Goal: Task Accomplishment & Management: Use online tool/utility

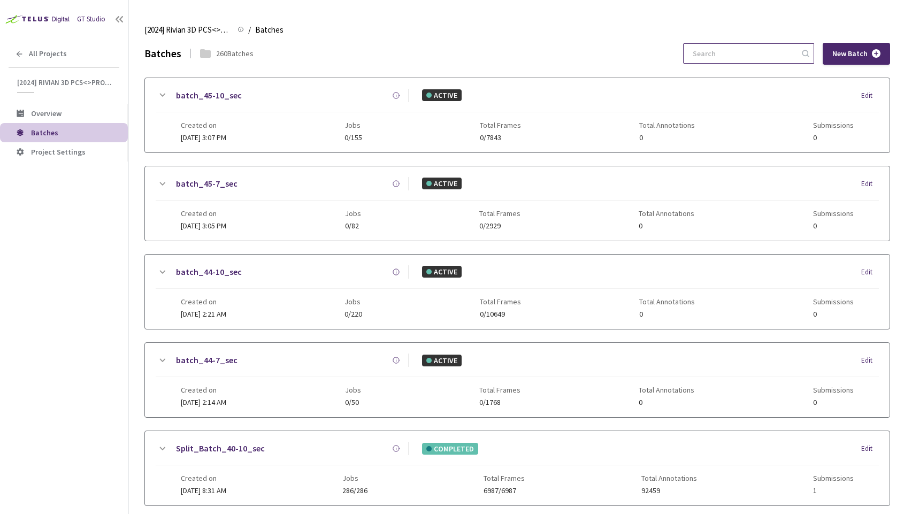
click at [733, 51] on input at bounding box center [744, 53] width 114 height 19
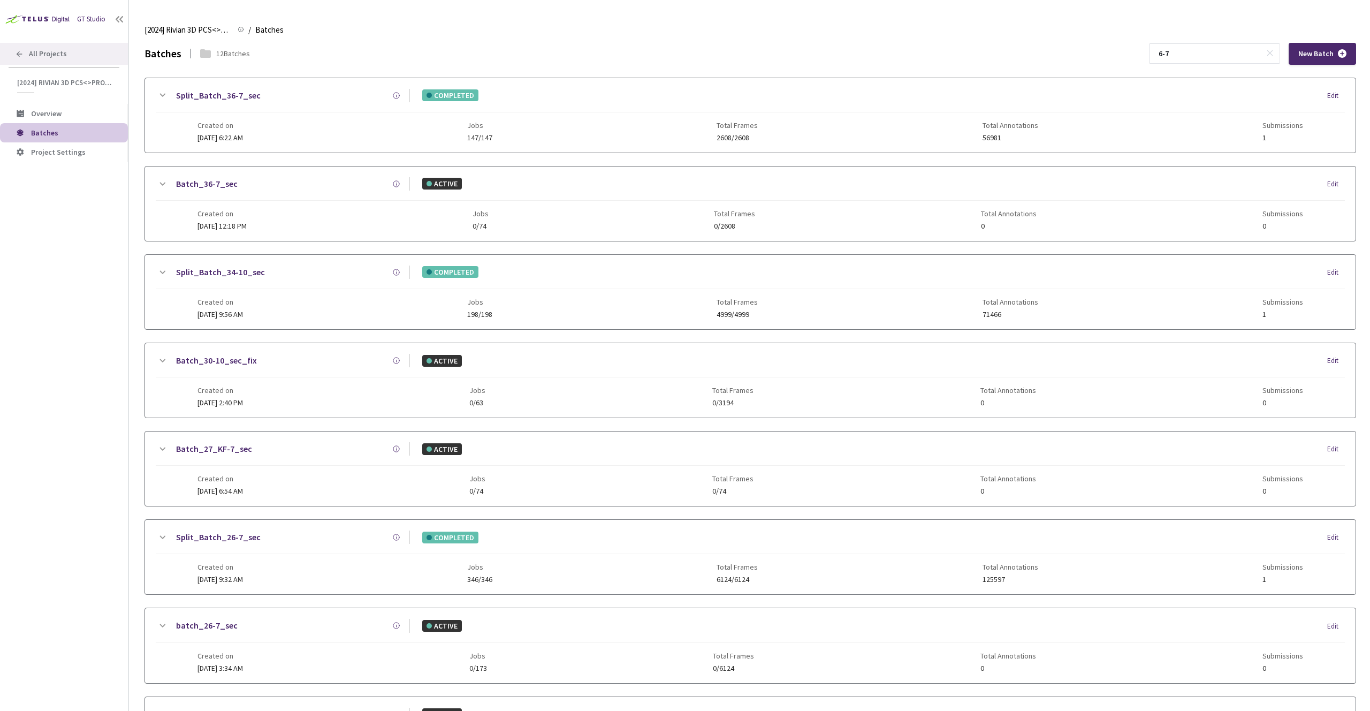
type input "6-7"
click at [45, 56] on span "All Projects" at bounding box center [48, 53] width 38 height 9
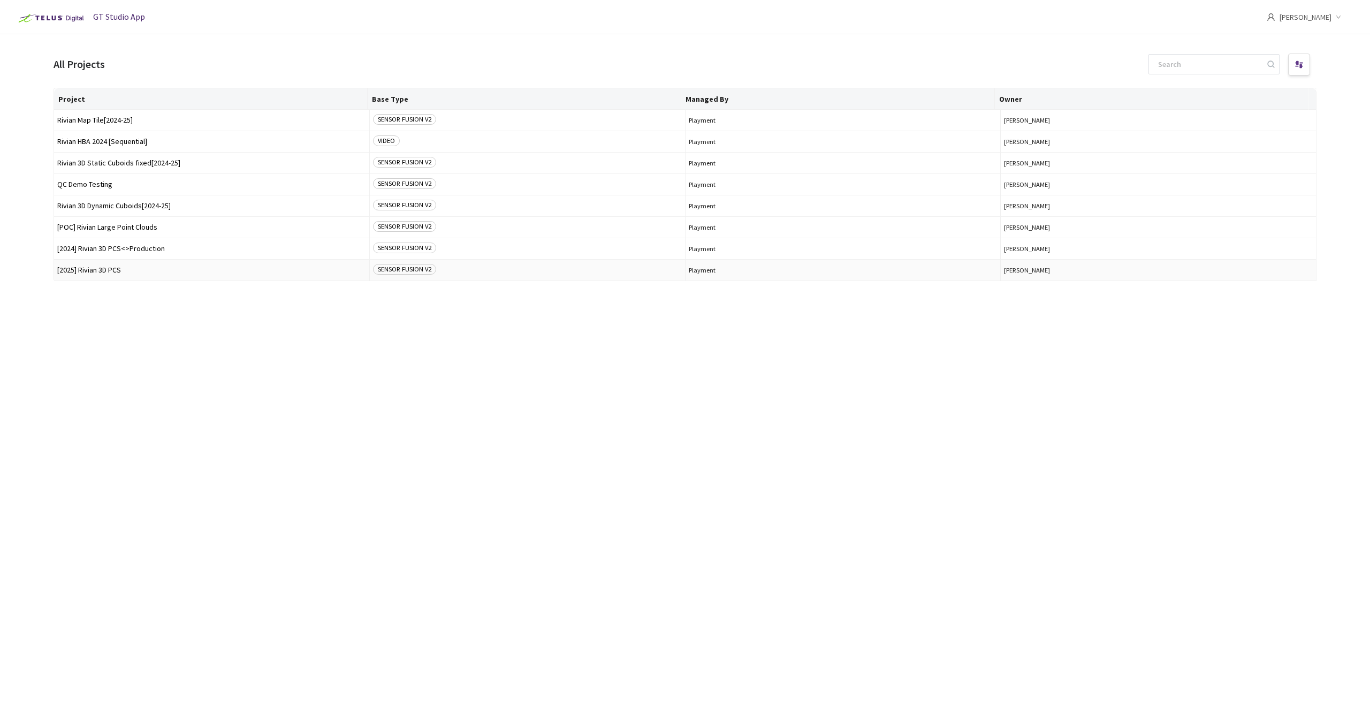
click at [128, 274] on td "[2025] Rivian 3D PCS" at bounding box center [212, 270] width 316 height 21
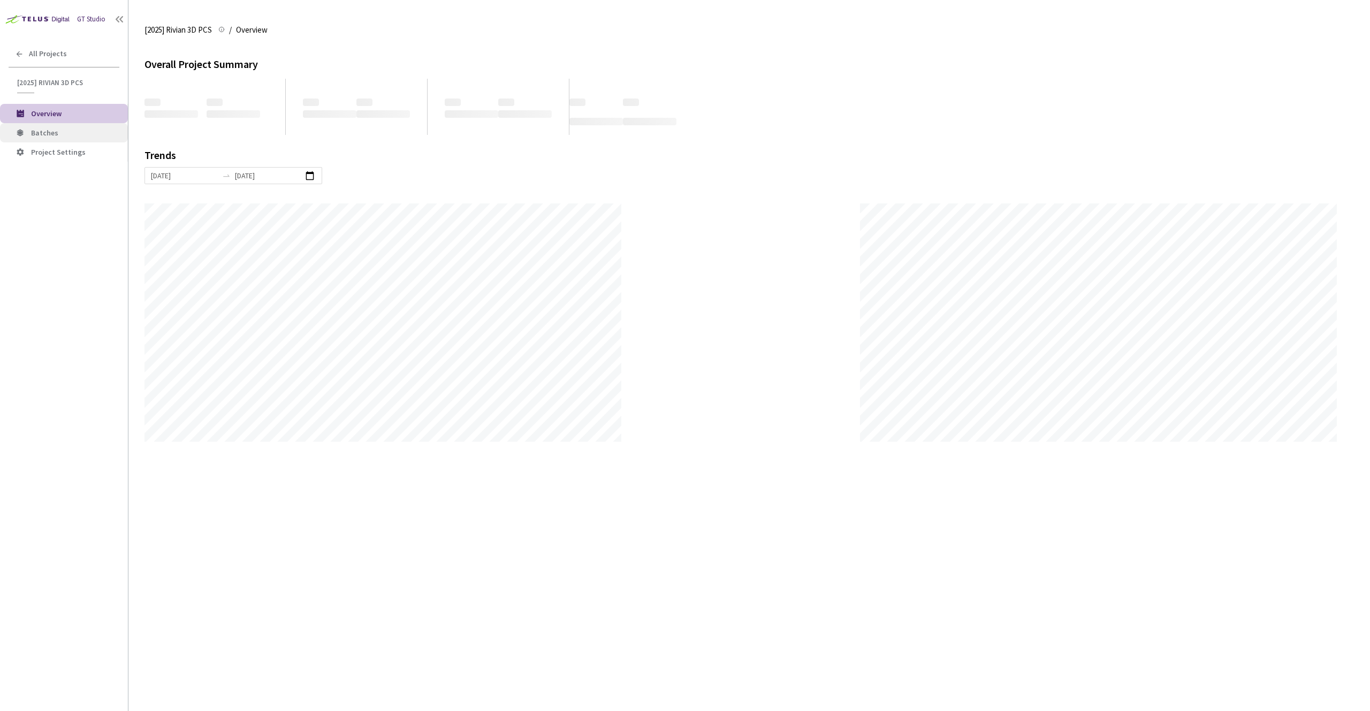
scroll to position [711, 1370]
click at [64, 135] on span "Batches" at bounding box center [75, 132] width 88 height 9
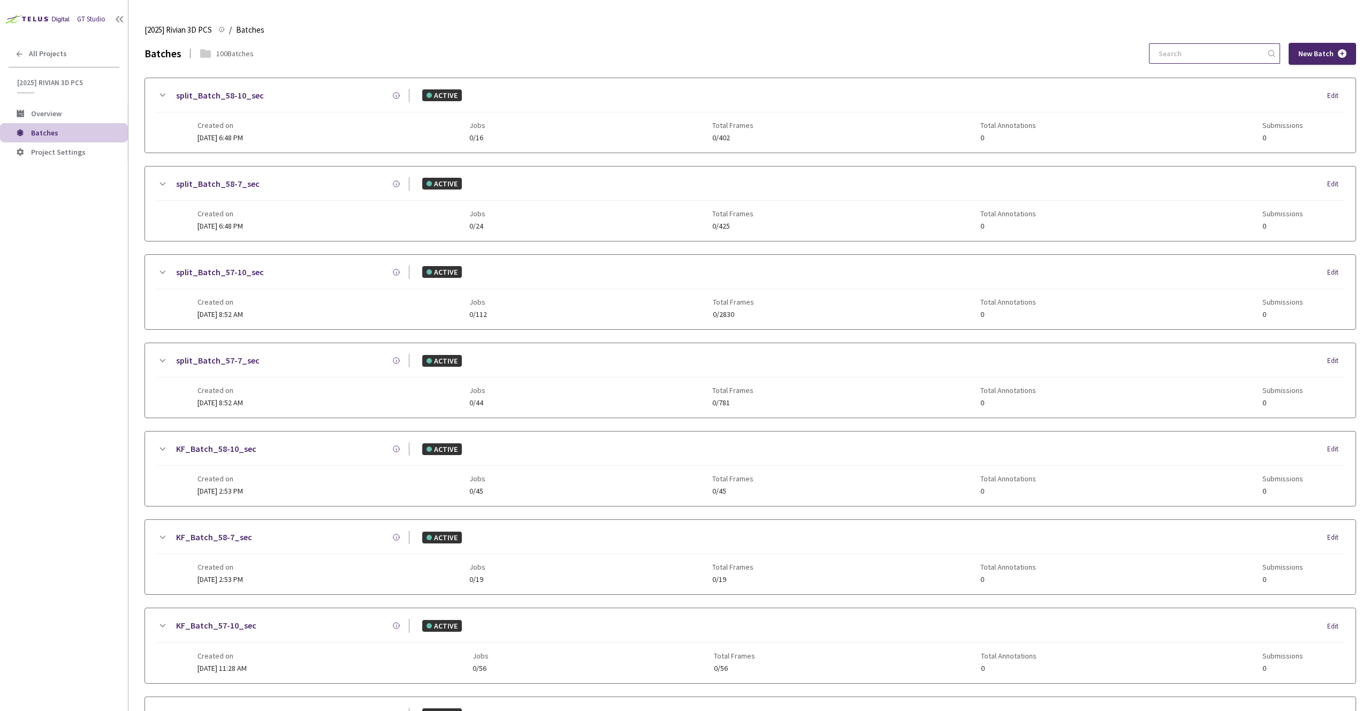
click at [904, 52] on input at bounding box center [1209, 53] width 114 height 19
type input "6-7"
click at [45, 43] on div "All Projects" at bounding box center [64, 54] width 128 height 22
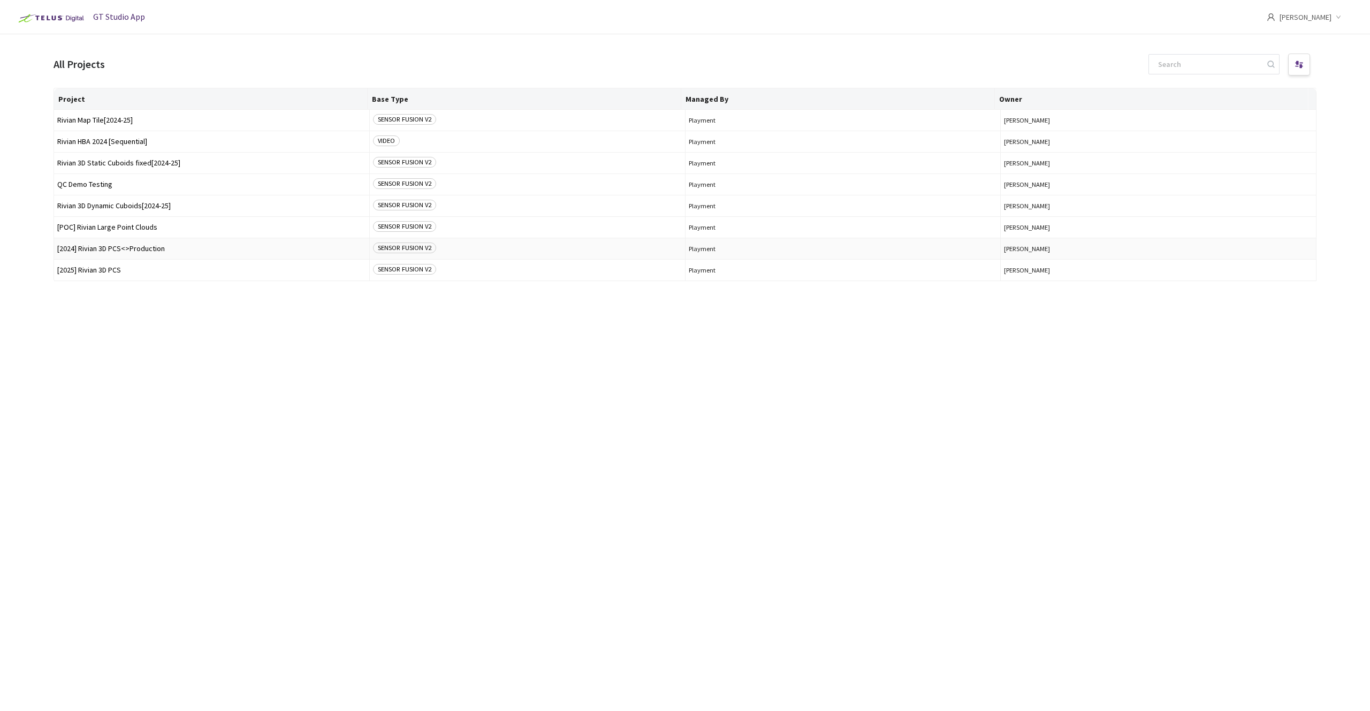
click at [108, 250] on span "[2024] Rivian 3D PCS<>Production" at bounding box center [211, 249] width 309 height 8
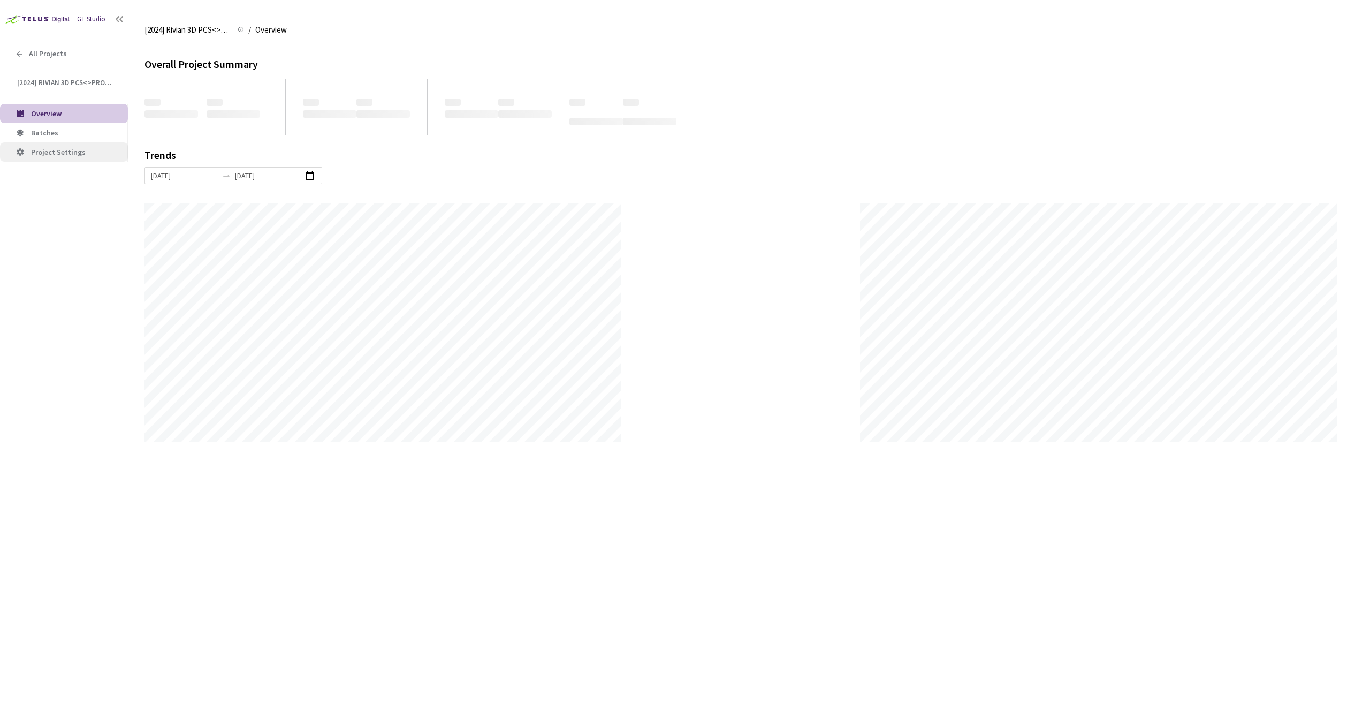
scroll to position [711, 1370]
click at [47, 136] on span "Batches" at bounding box center [44, 133] width 27 height 10
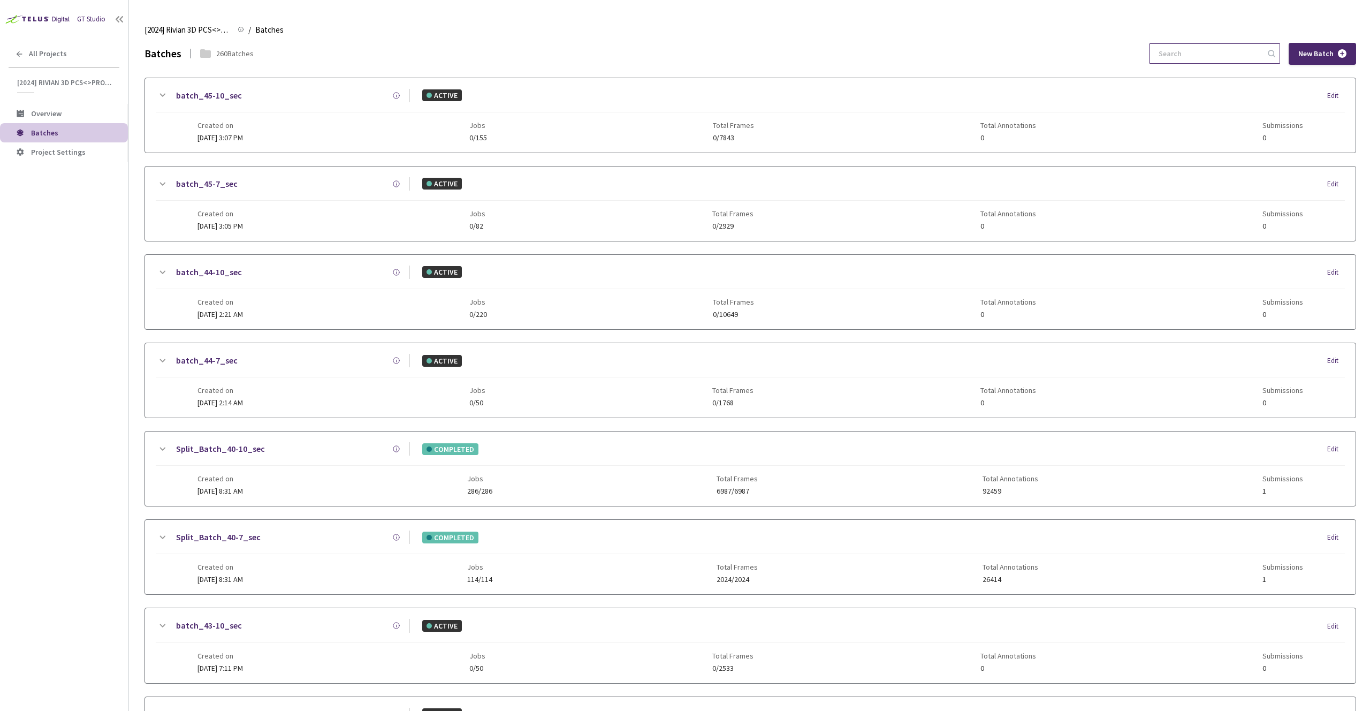
click at [904, 60] on input at bounding box center [1209, 53] width 114 height 19
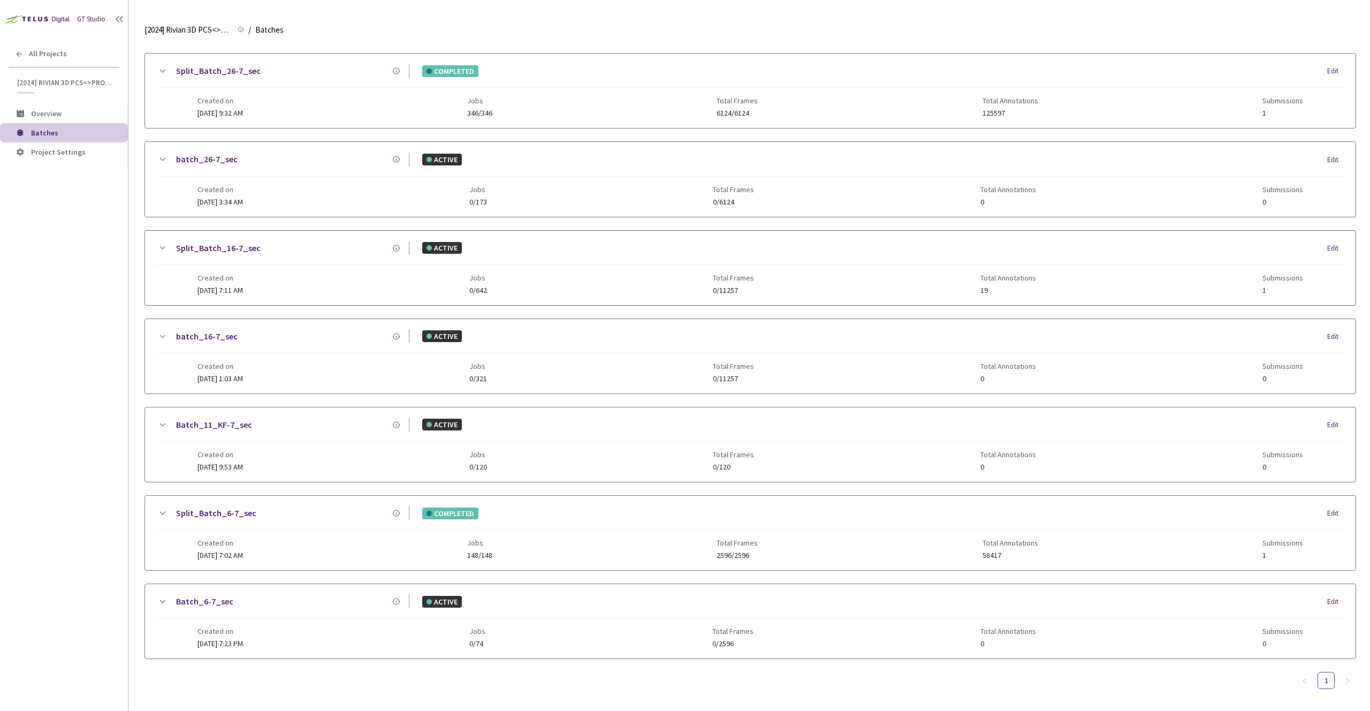
scroll to position [469, 0]
type input "6-7"
click at [287, 512] on div "Split_Batch_6-7_sec" at bounding box center [289, 510] width 241 height 13
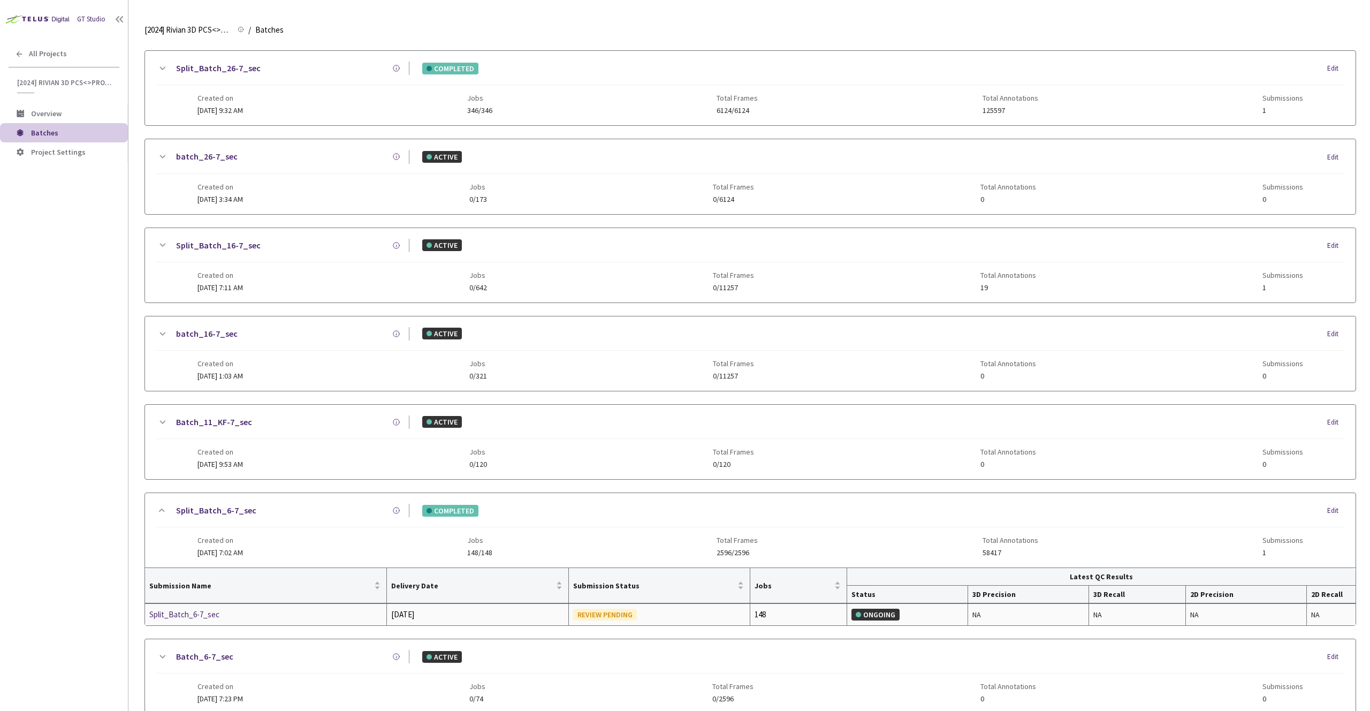
click at [194, 514] on div "Split_Batch_6-7_sec" at bounding box center [205, 614] width 113 height 13
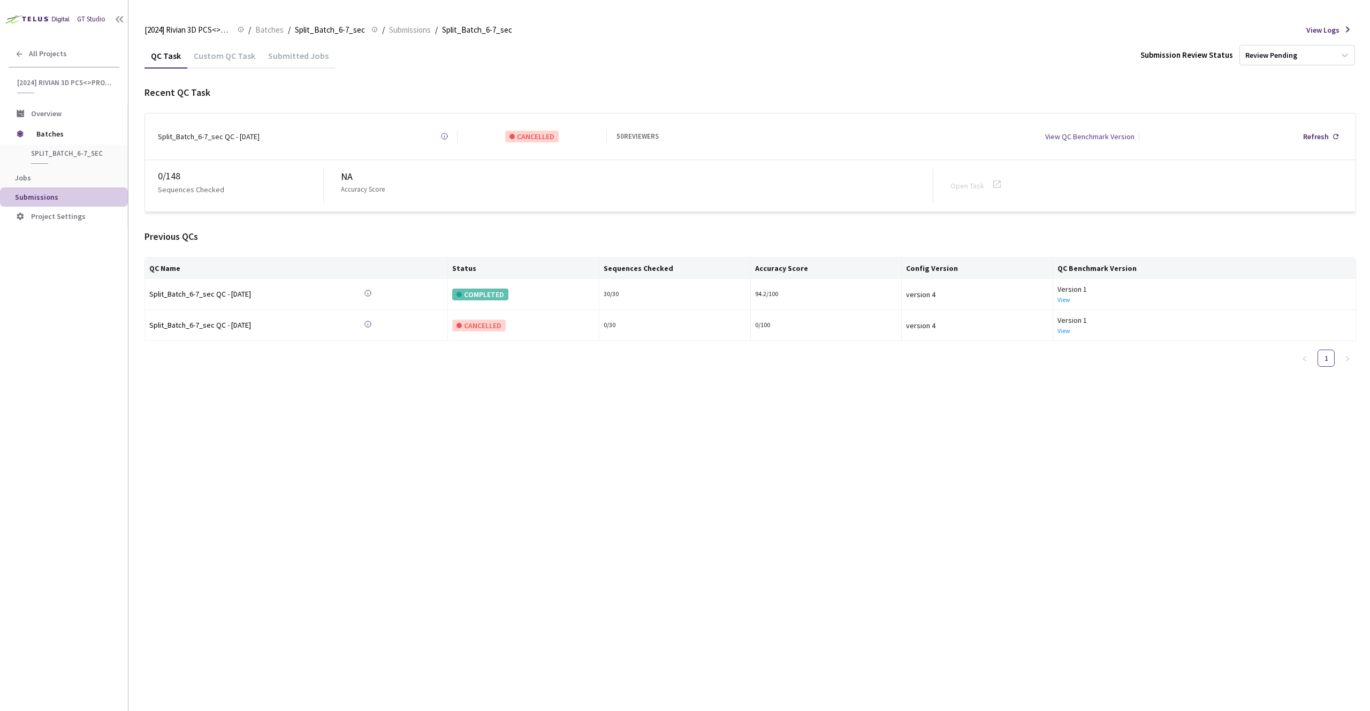
click at [214, 61] on div "Custom QC Task" at bounding box center [224, 59] width 74 height 18
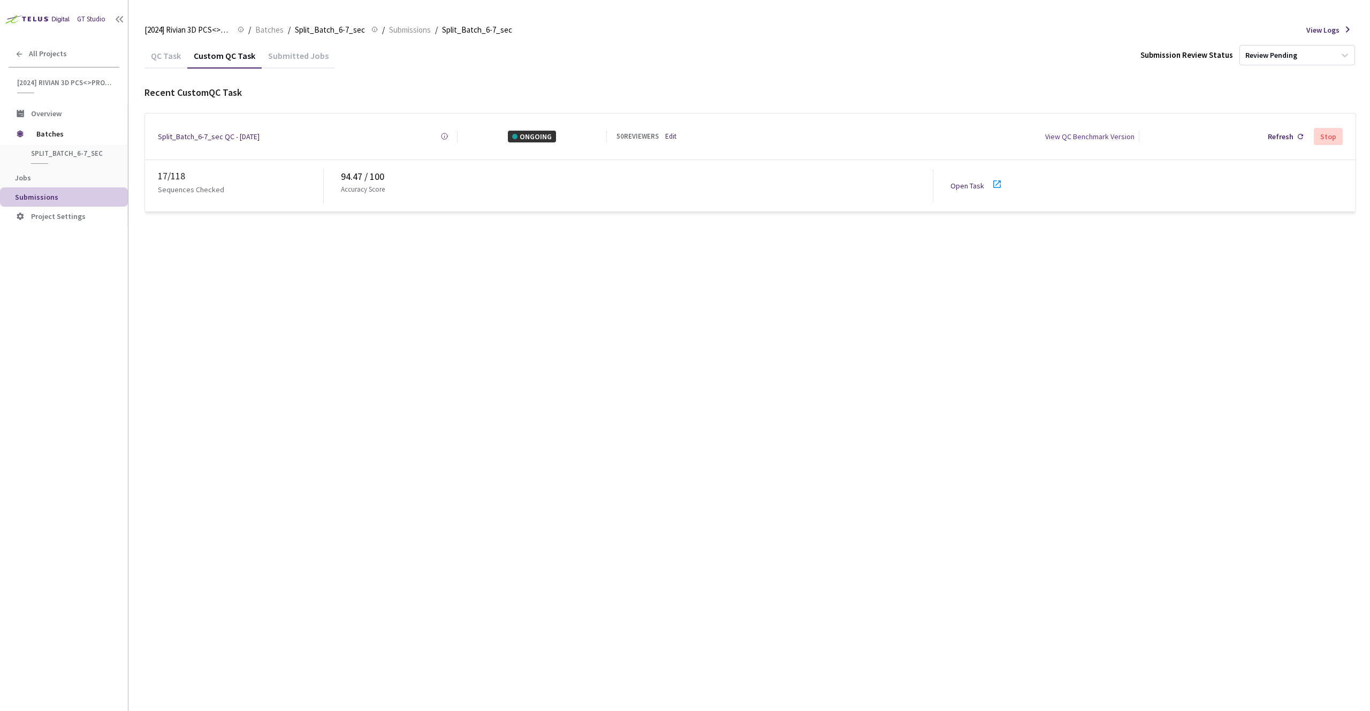
click at [166, 55] on div "QC Task" at bounding box center [165, 59] width 43 height 18
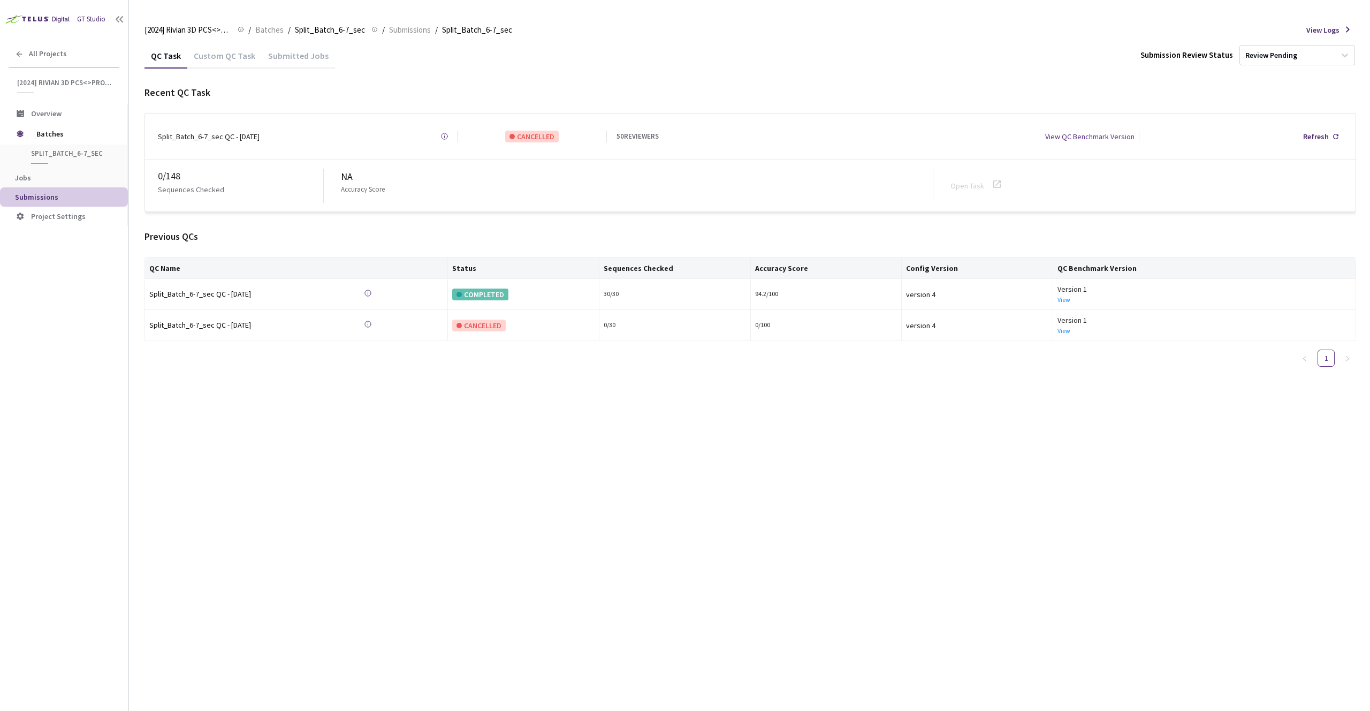
click at [208, 55] on div "Custom QC Task" at bounding box center [224, 59] width 74 height 18
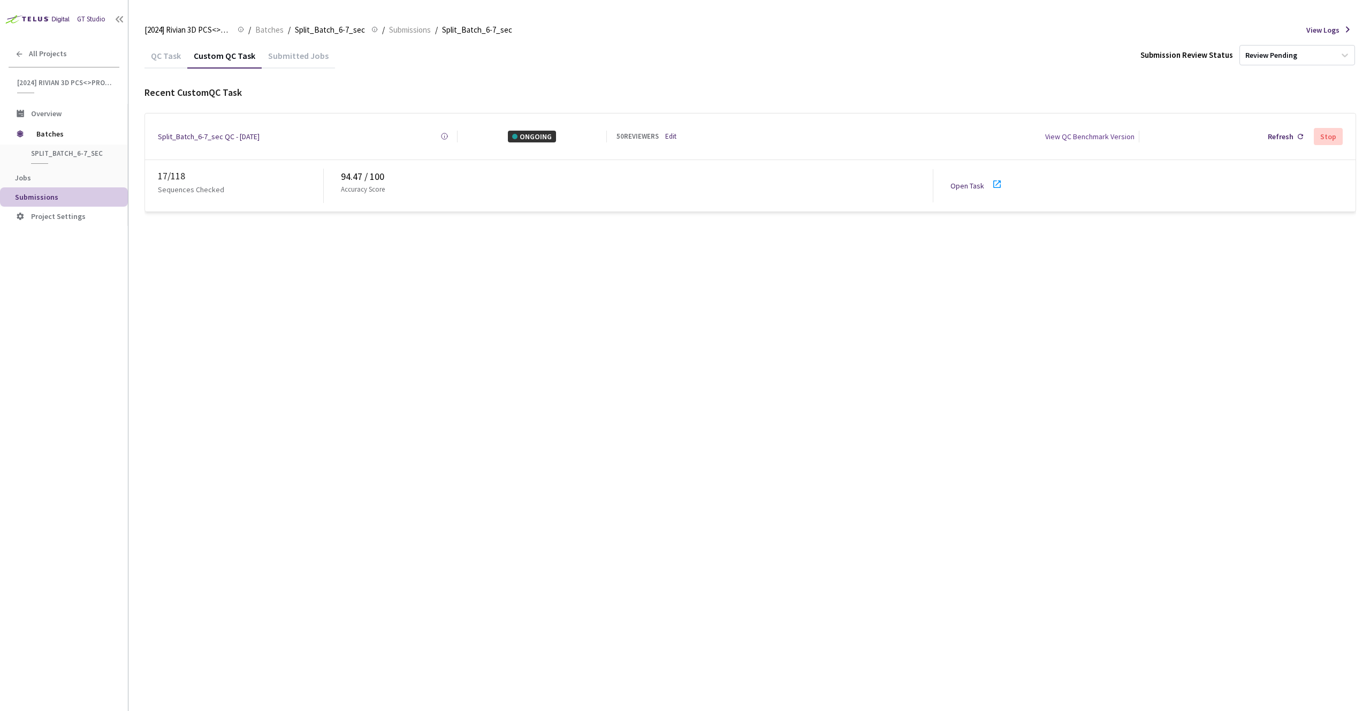
click at [904, 182] on link "Open Task" at bounding box center [967, 186] width 34 height 10
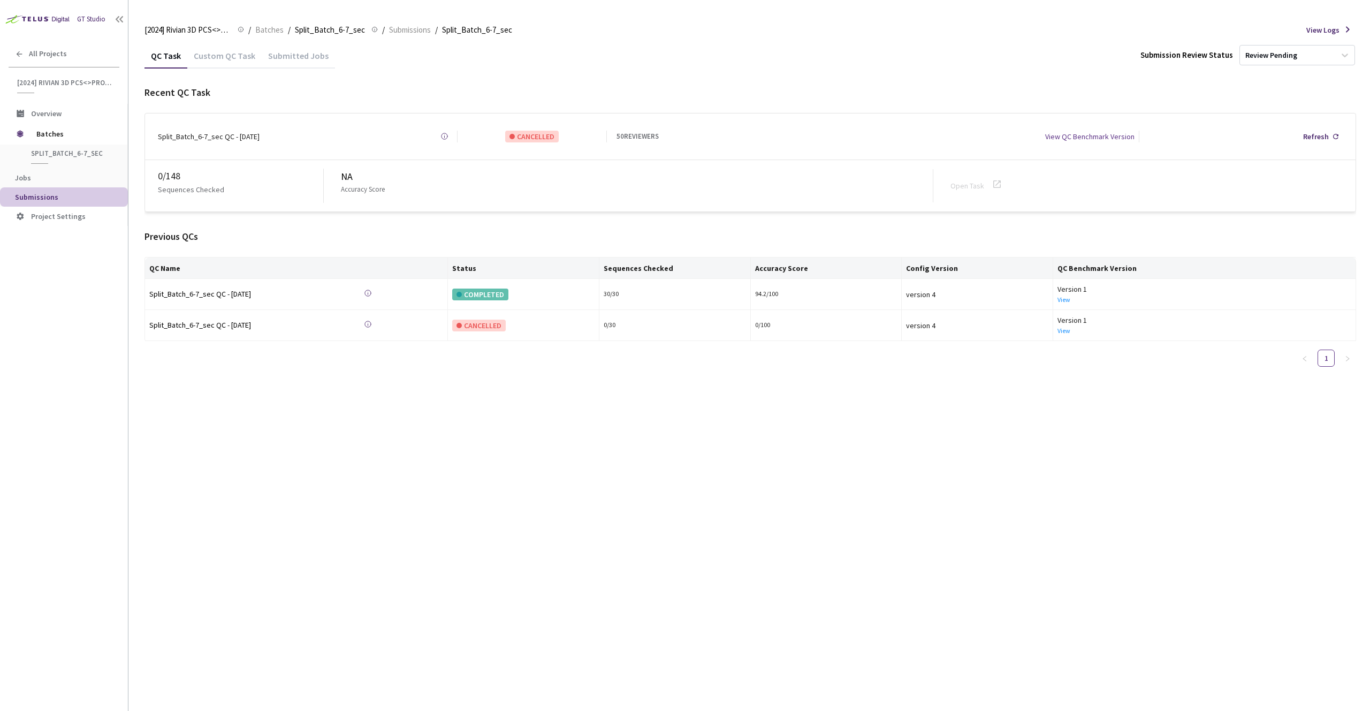
click at [221, 56] on div "Custom QC Task" at bounding box center [224, 59] width 74 height 18
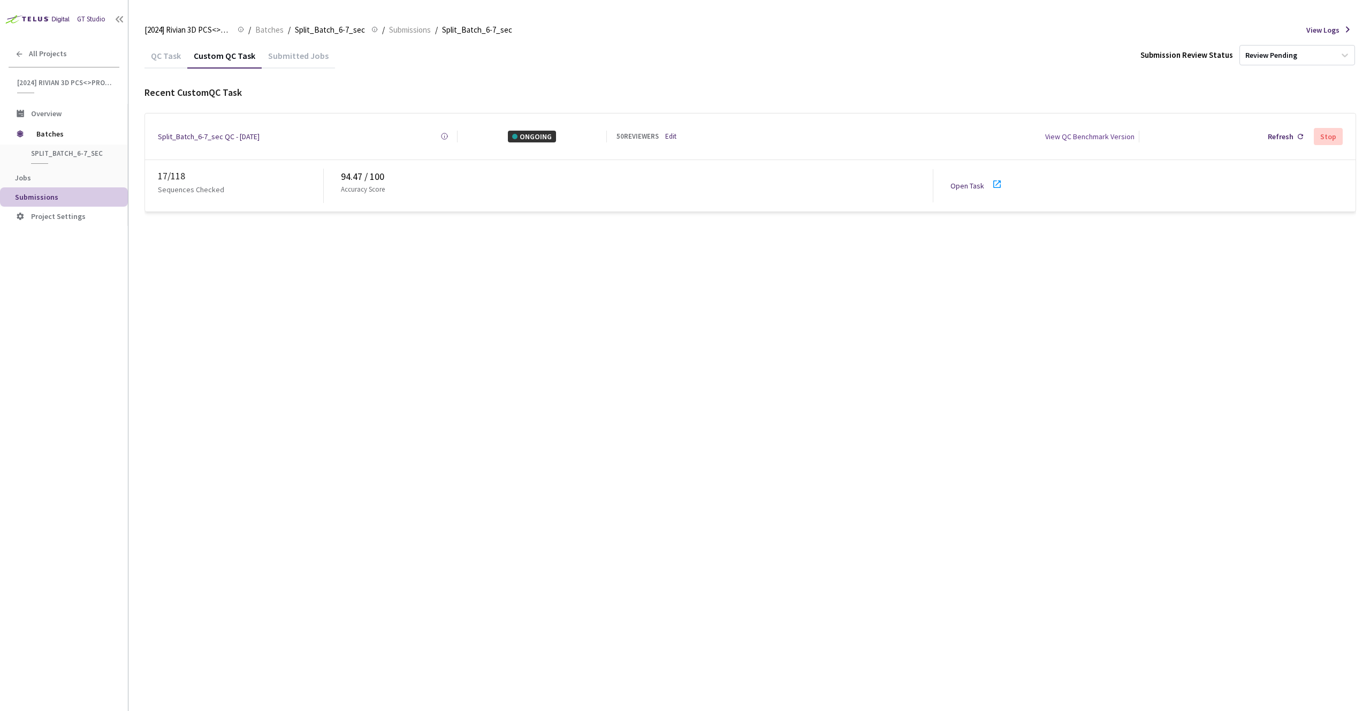
click at [963, 188] on div "Open Task" at bounding box center [979, 186] width 59 height 16
